Goal: Transaction & Acquisition: Obtain resource

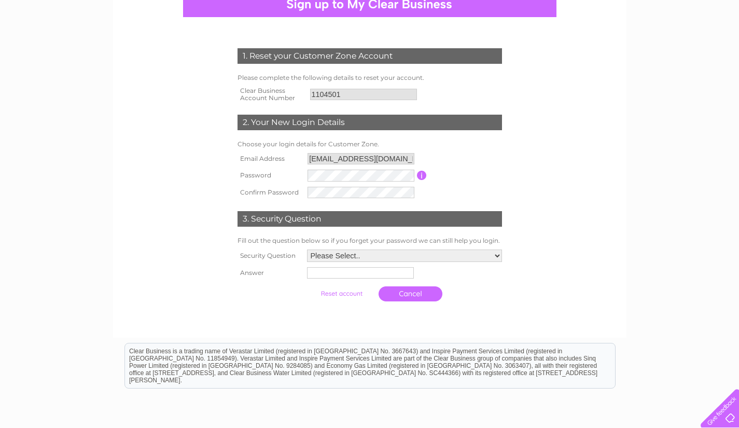
scroll to position [113, 0]
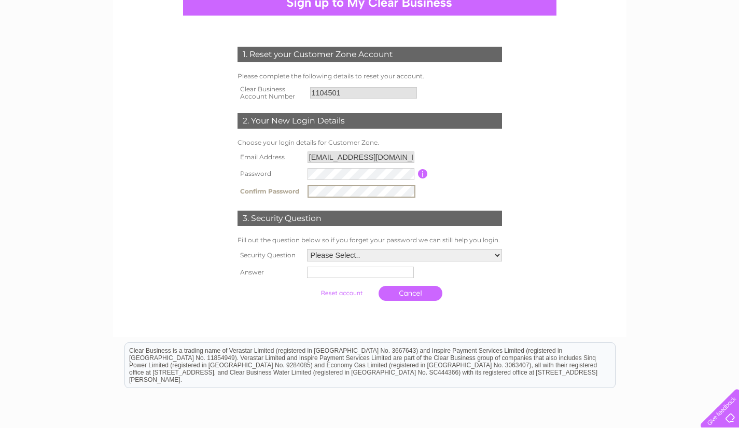
click at [497, 257] on select "Please Select.. In what town or city was your first job? In what town or city d…" at bounding box center [404, 255] width 195 height 12
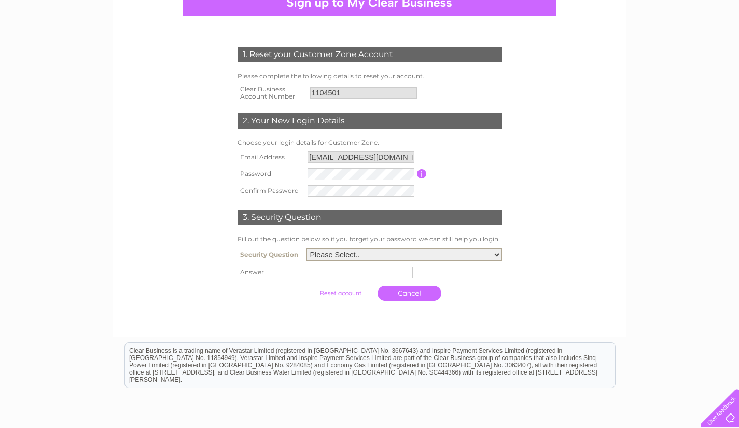
select select "2"
click at [306, 249] on select "Please Select.. In what town or city was your first job? In what town or city d…" at bounding box center [404, 254] width 196 height 13
click at [327, 276] on input "text" at bounding box center [359, 272] width 107 height 11
type input "bolton"
click at [346, 293] on input "submit" at bounding box center [342, 293] width 64 height 15
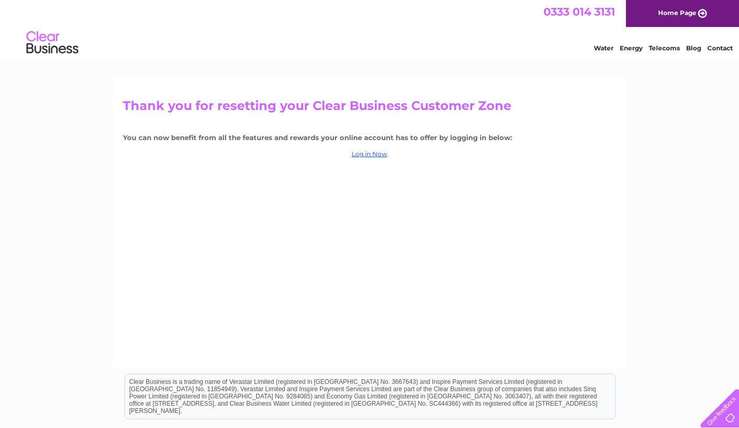
click at [368, 155] on link "Log in Now" at bounding box center [370, 154] width 36 height 8
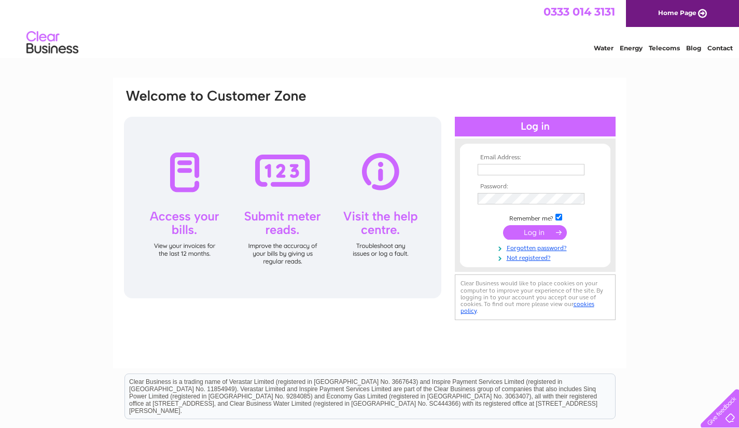
click at [507, 167] on input "text" at bounding box center [531, 169] width 107 height 11
type input "jmcgreg2013@gmail.com"
click at [540, 230] on input "submit" at bounding box center [535, 233] width 64 height 15
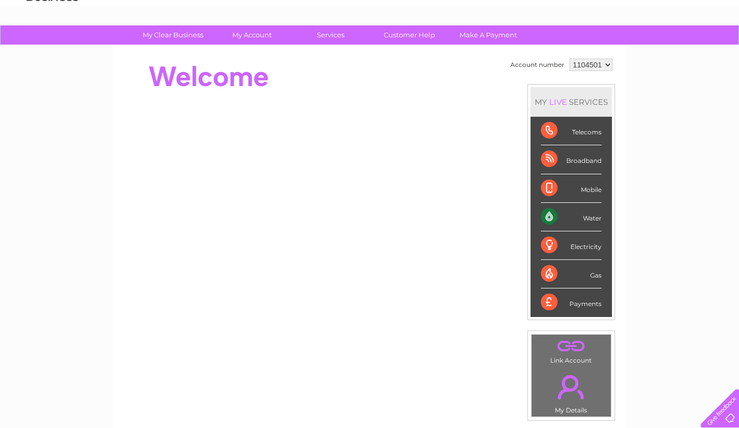
scroll to position [52, 0]
click at [176, 36] on link "My Clear Business" at bounding box center [173, 34] width 86 height 19
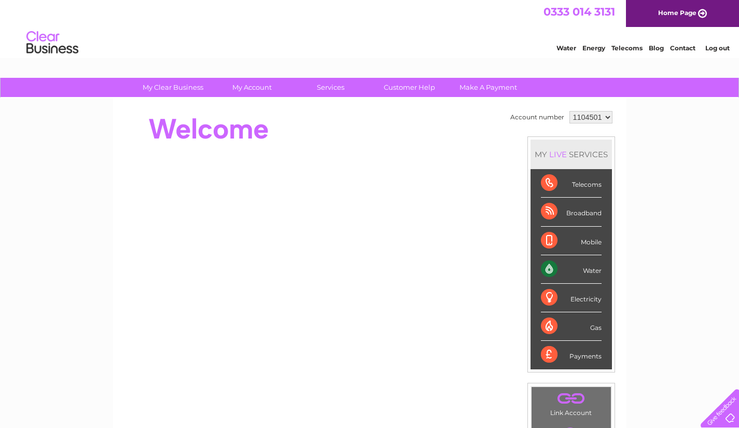
click at [251, 85] on link "My Account" at bounding box center [252, 87] width 86 height 19
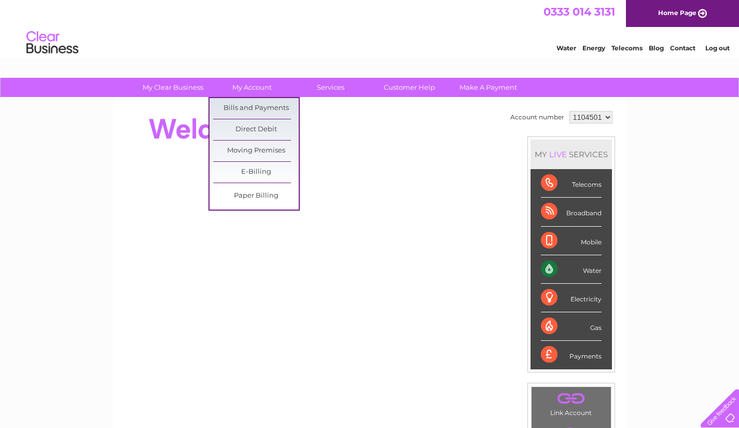
click at [258, 105] on link "Bills and Payments" at bounding box center [256, 108] width 86 height 21
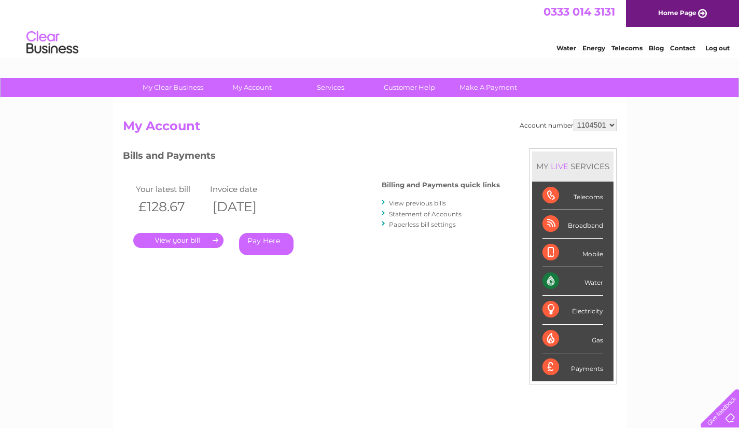
click at [190, 239] on link "." at bounding box center [178, 240] width 90 height 15
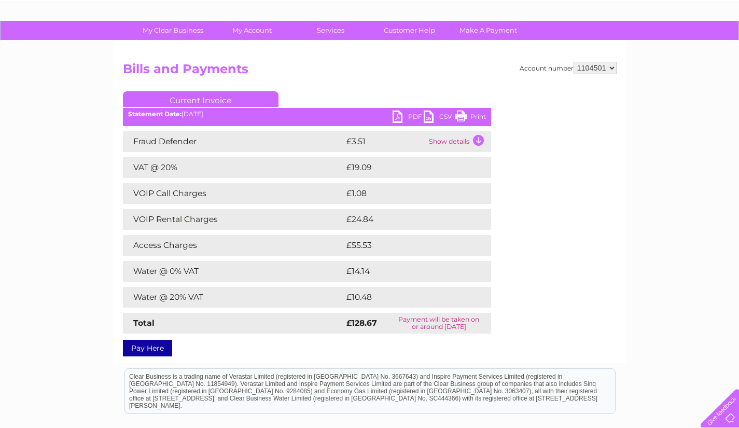
scroll to position [59, 0]
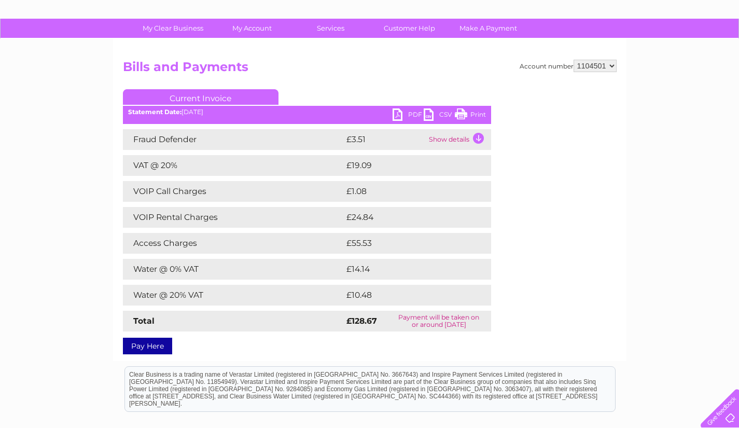
click at [408, 116] on link "PDF" at bounding box center [408, 115] width 31 height 15
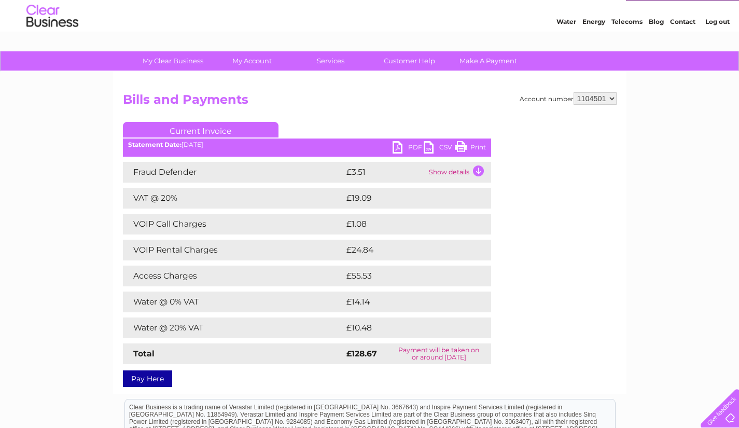
scroll to position [0, 0]
